Goal: Check status: Check status

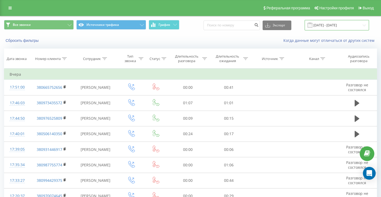
click at [327, 25] on input "[DATE] - [DATE]" at bounding box center [337, 25] width 64 height 10
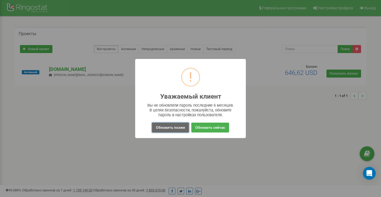
click at [174, 126] on button "Обновить позже" at bounding box center [170, 127] width 37 height 10
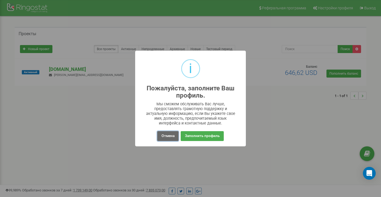
click at [167, 137] on button "Отмена" at bounding box center [167, 136] width 21 height 10
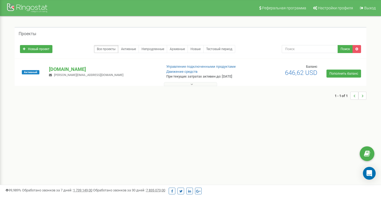
click at [195, 85] on button at bounding box center [190, 84] width 53 height 4
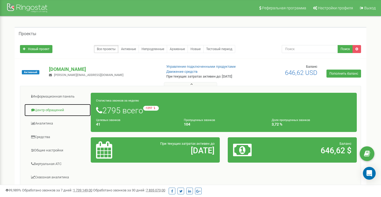
click at [62, 107] on link "Центр обращений" at bounding box center [57, 110] width 67 height 13
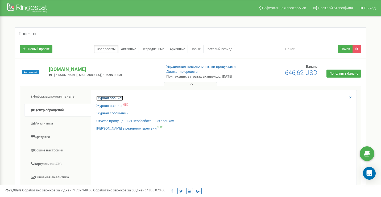
click at [114, 96] on link "Журнал звонков" at bounding box center [109, 98] width 27 height 5
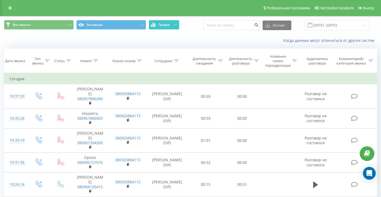
click at [173, 24] on icon at bounding box center [175, 25] width 4 height 2
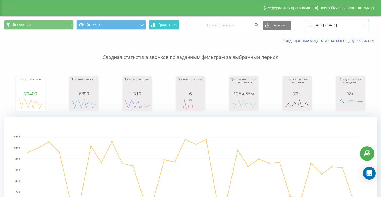
click at [325, 27] on input "19.08.2025 - 19.09.2025" at bounding box center [337, 25] width 64 height 10
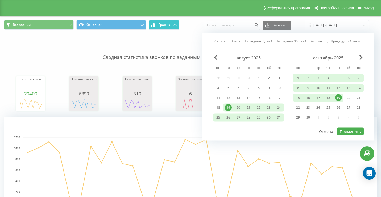
click at [339, 96] on div "19" at bounding box center [338, 97] width 7 height 7
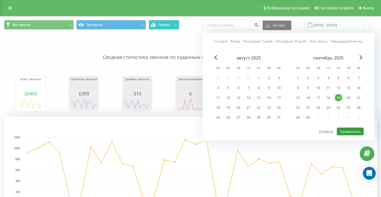
click at [346, 133] on button "Применить" at bounding box center [350, 132] width 27 height 8
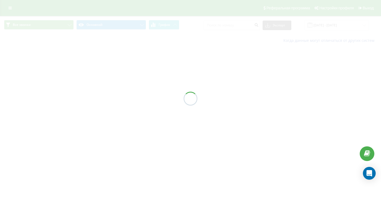
type input "19.09.2025 - 19.09.2025"
